Goal: Task Accomplishment & Management: Use online tool/utility

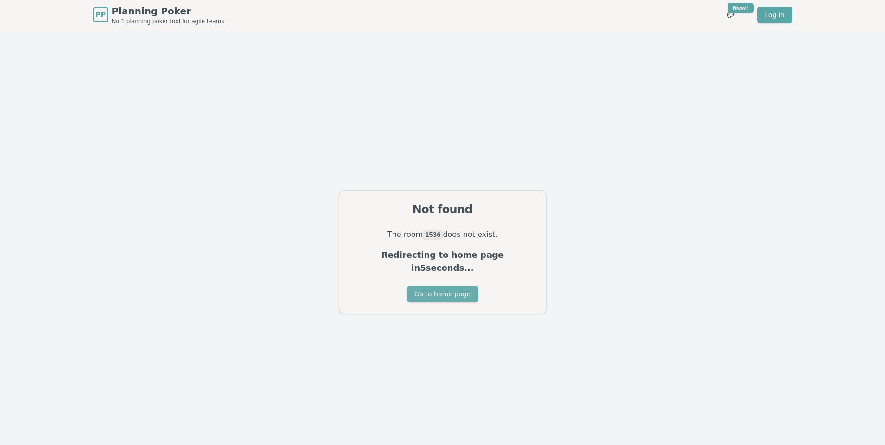
click at [439, 291] on button "Go to home page" at bounding box center [442, 294] width 71 height 17
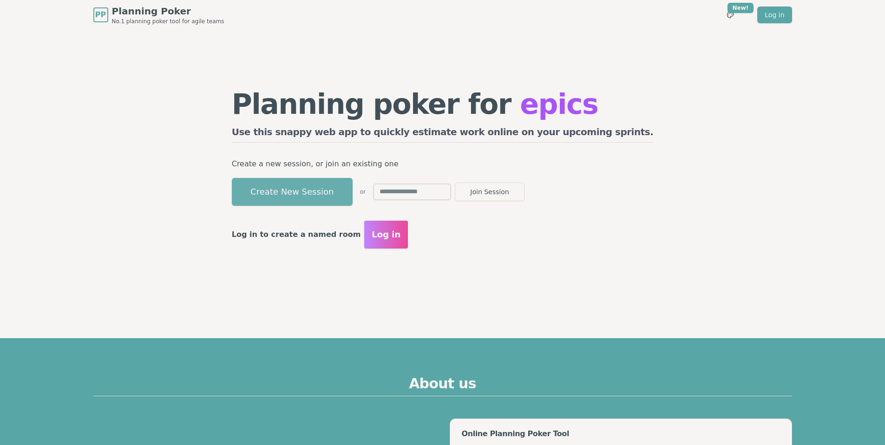
click at [348, 185] on button "Create New Session" at bounding box center [292, 192] width 121 height 28
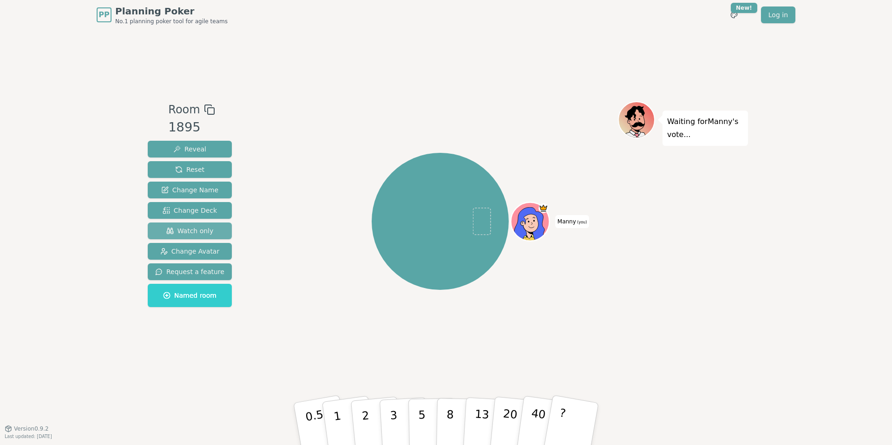
click at [200, 230] on span "Watch only" at bounding box center [189, 230] width 47 height 9
